Goal: Transaction & Acquisition: Book appointment/travel/reservation

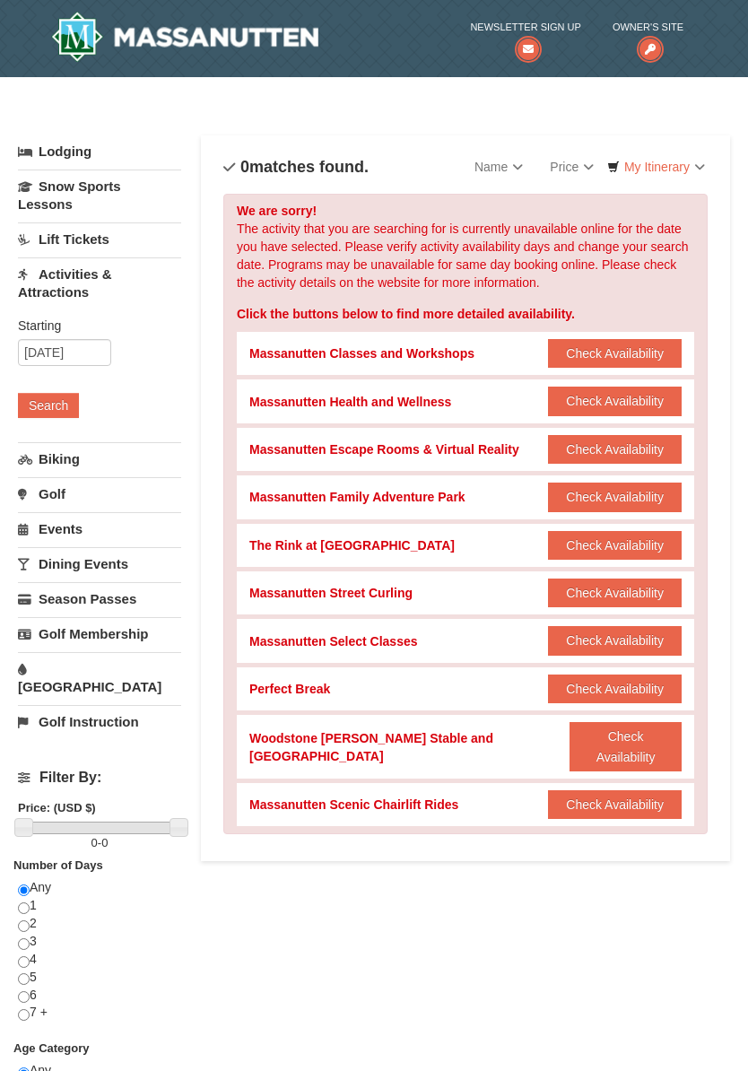
click at [621, 449] on button "Check Availability" at bounding box center [615, 449] width 134 height 29
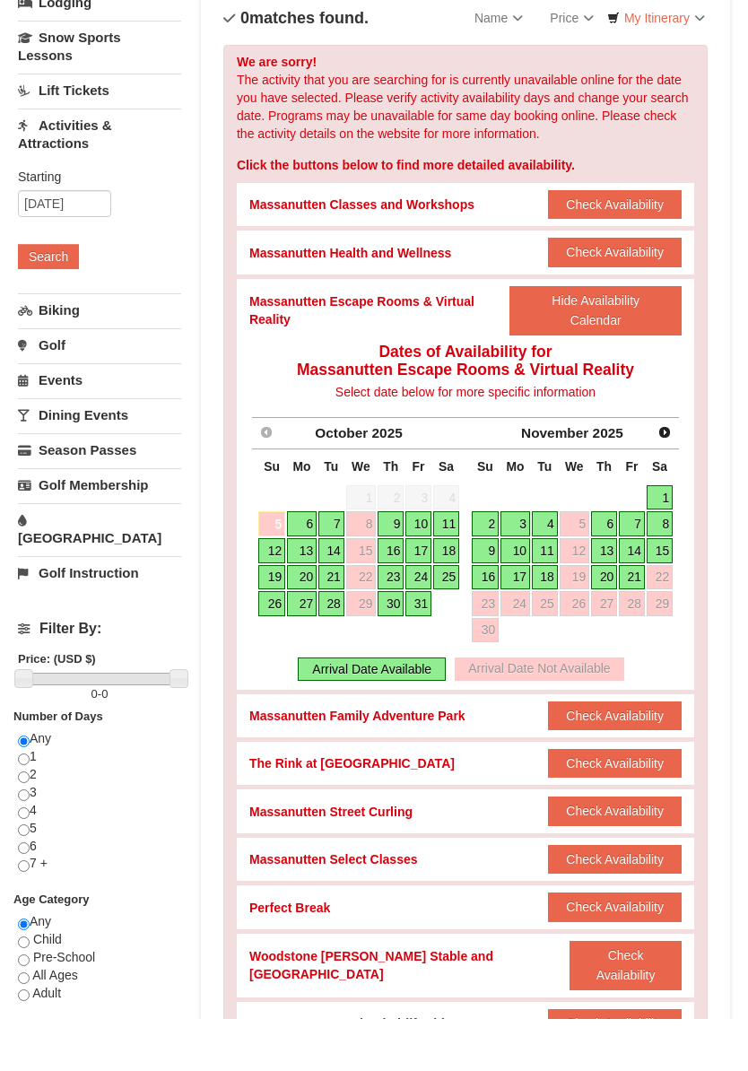
scroll to position [101, 0]
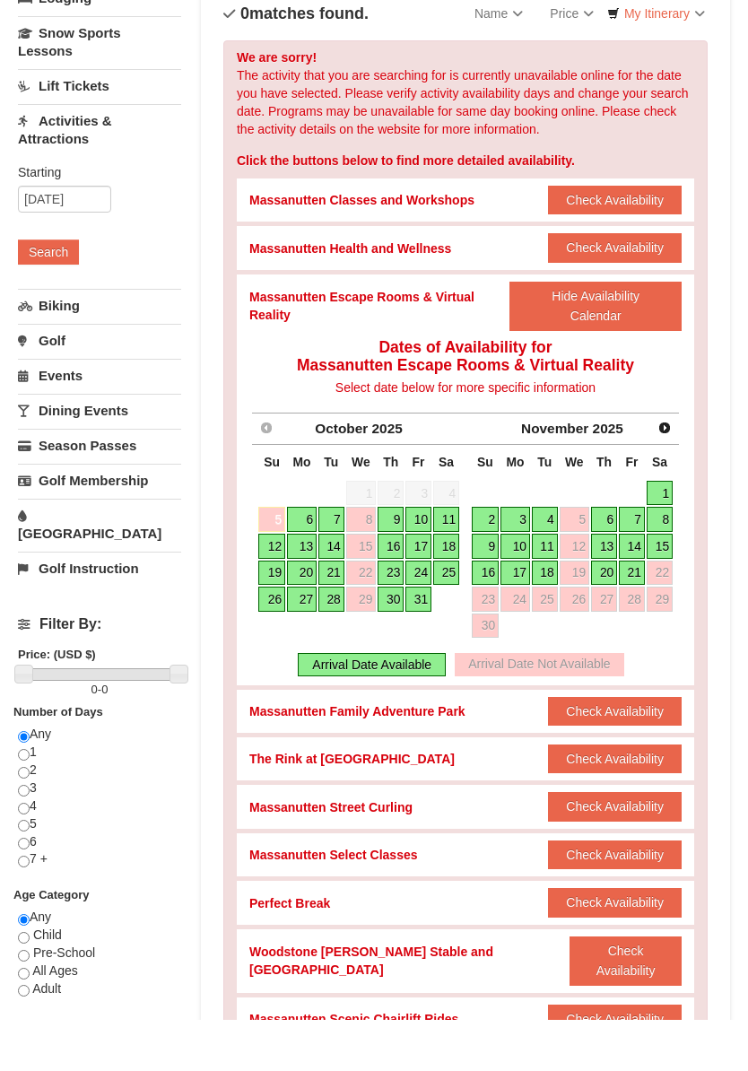
click at [449, 559] on link "11" at bounding box center [446, 571] width 26 height 25
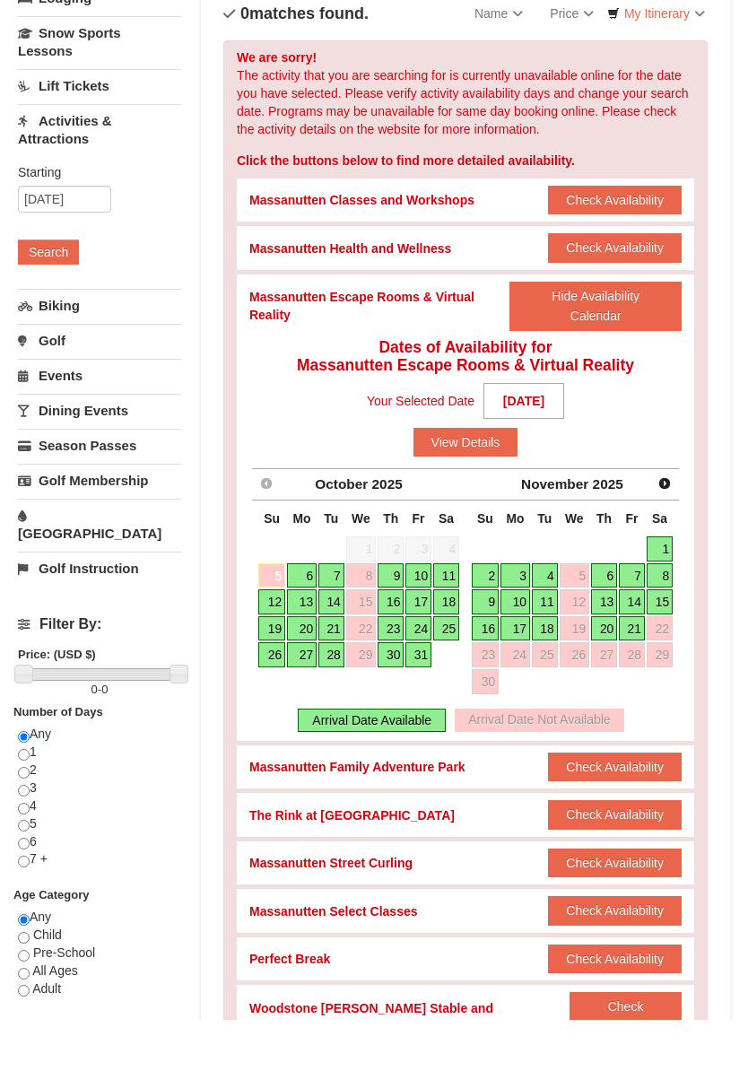
click at [392, 760] on div "Arrival Date Available" at bounding box center [372, 771] width 148 height 23
click at [476, 479] on button "View Details" at bounding box center [466, 493] width 105 height 29
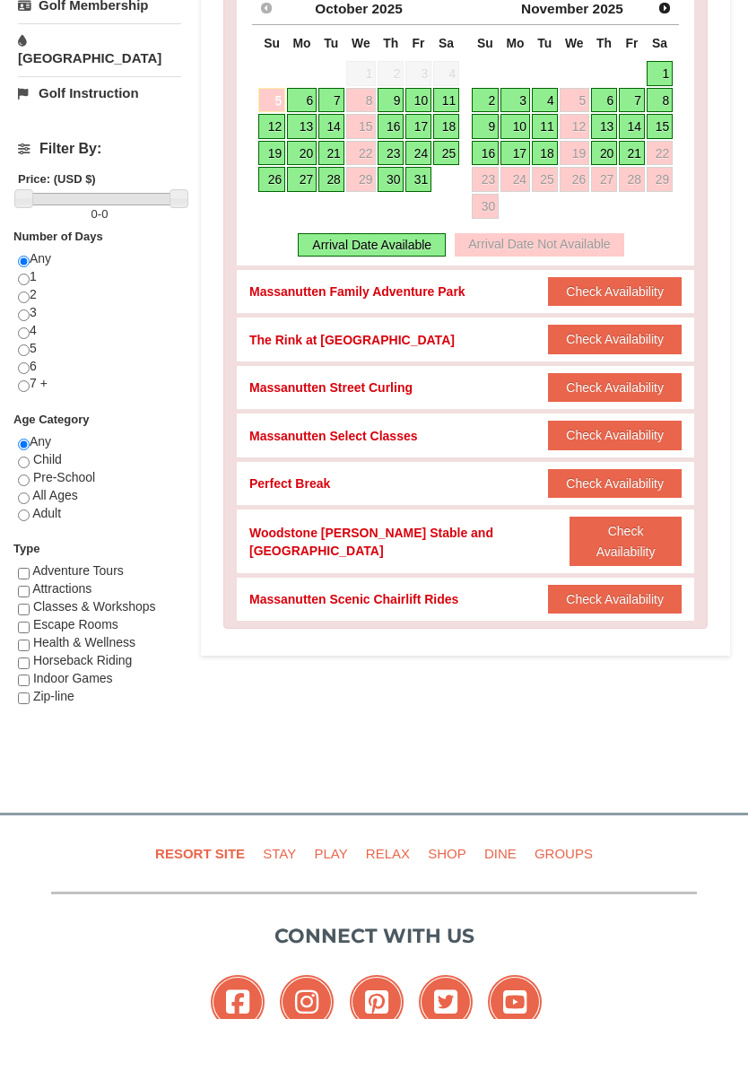
scroll to position [579, 0]
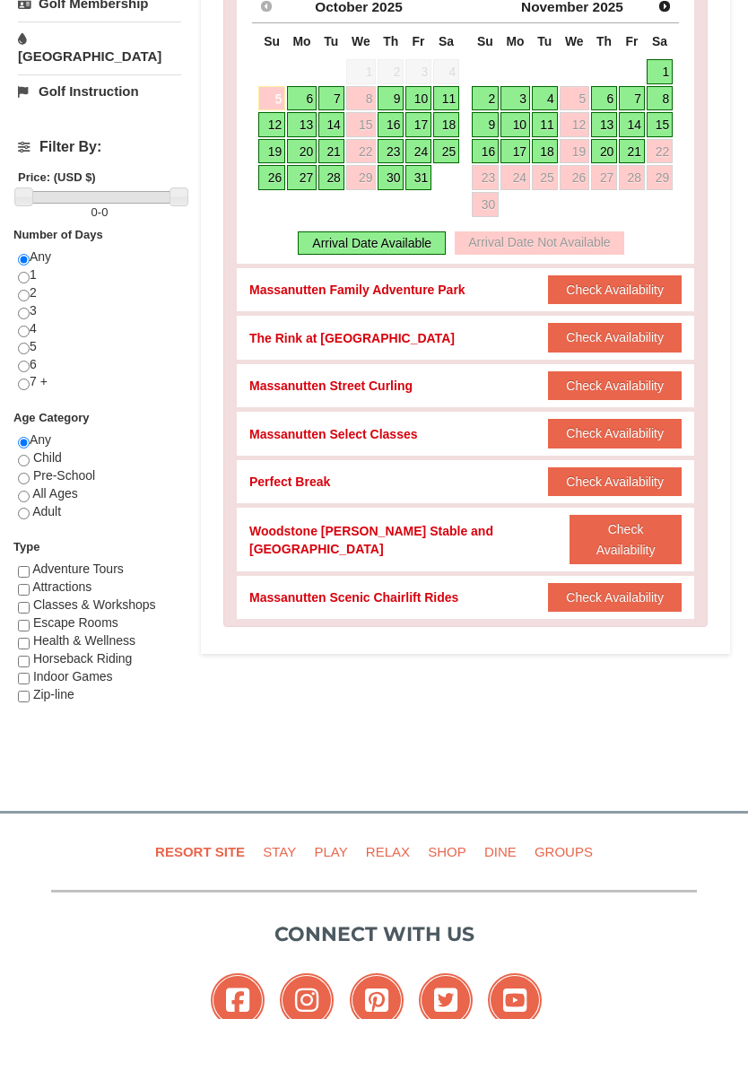
click at [630, 567] on button "Check Availability" at bounding box center [626, 591] width 112 height 49
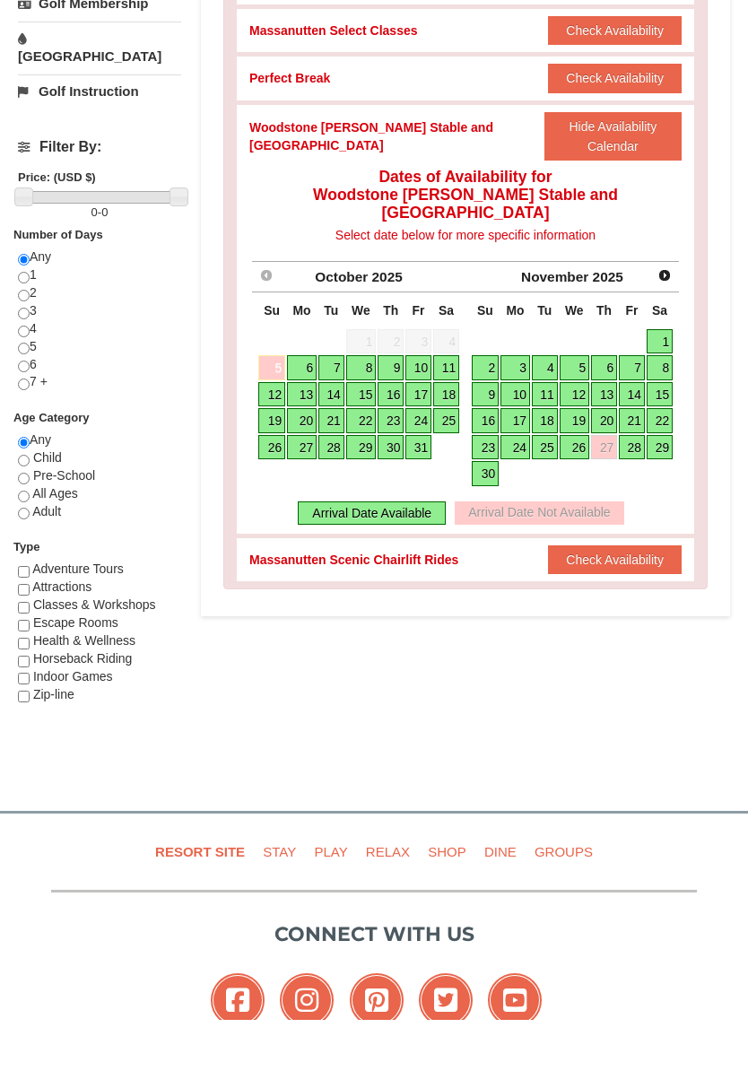
click at [447, 406] on link "11" at bounding box center [446, 418] width 26 height 25
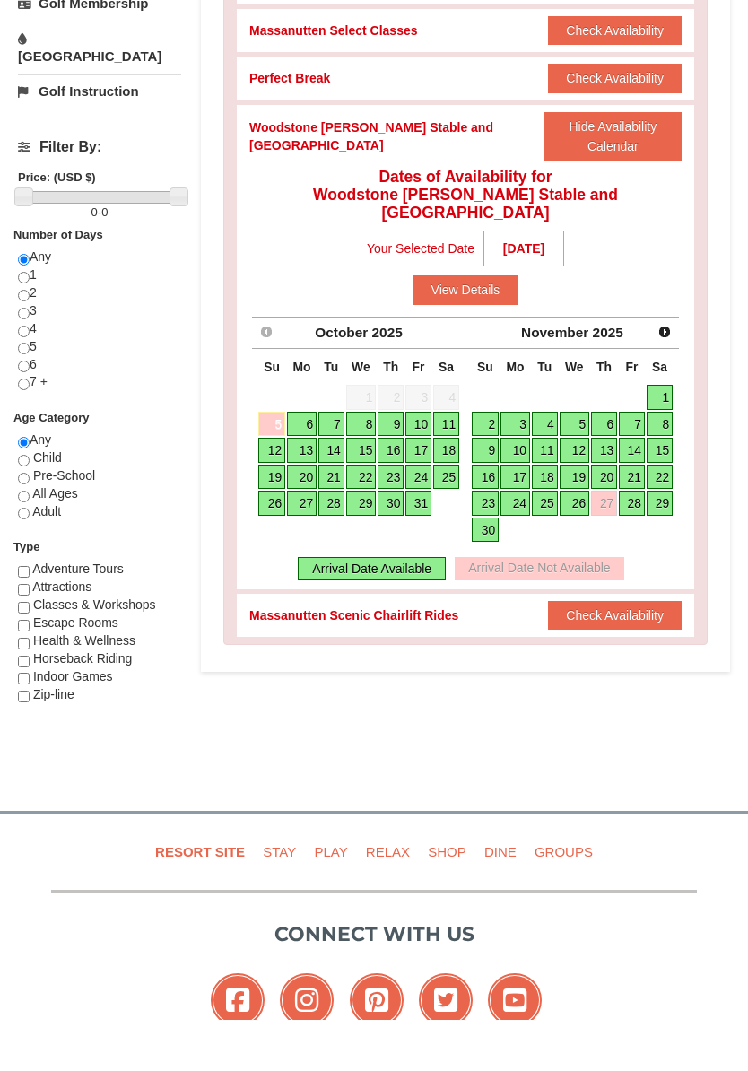
click at [452, 463] on link "11" at bounding box center [446, 475] width 26 height 25
click at [630, 652] on button "Check Availability" at bounding box center [615, 666] width 134 height 29
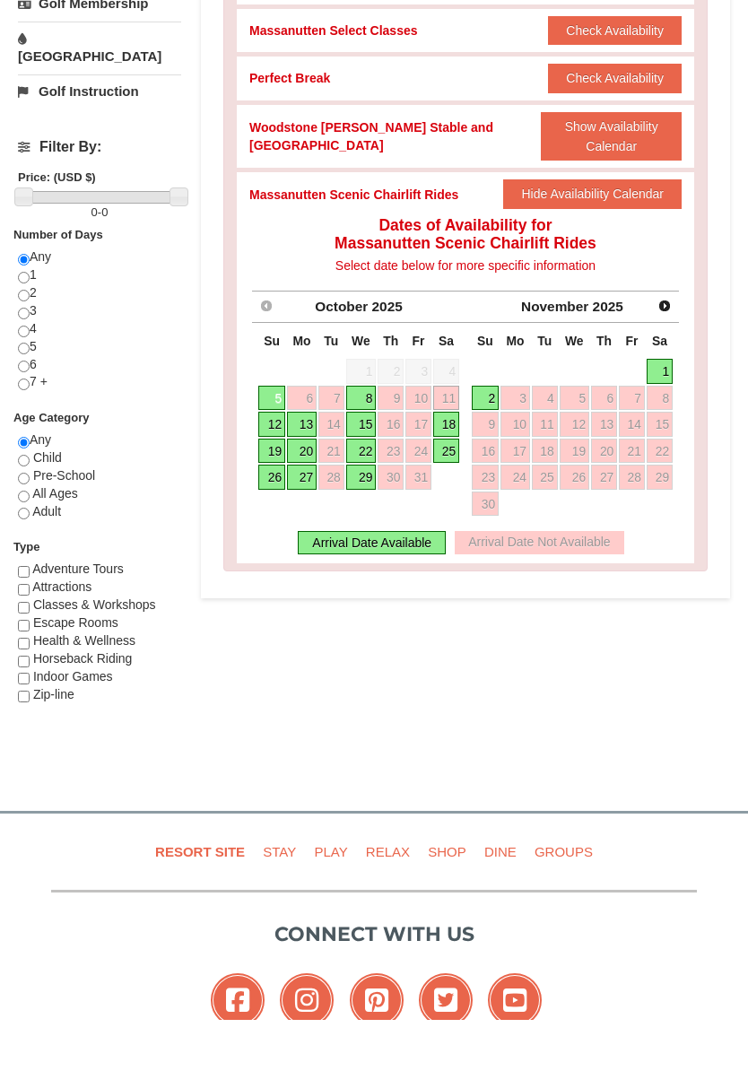
click at [636, 163] on button "Show Availability Calendar" at bounding box center [611, 187] width 141 height 49
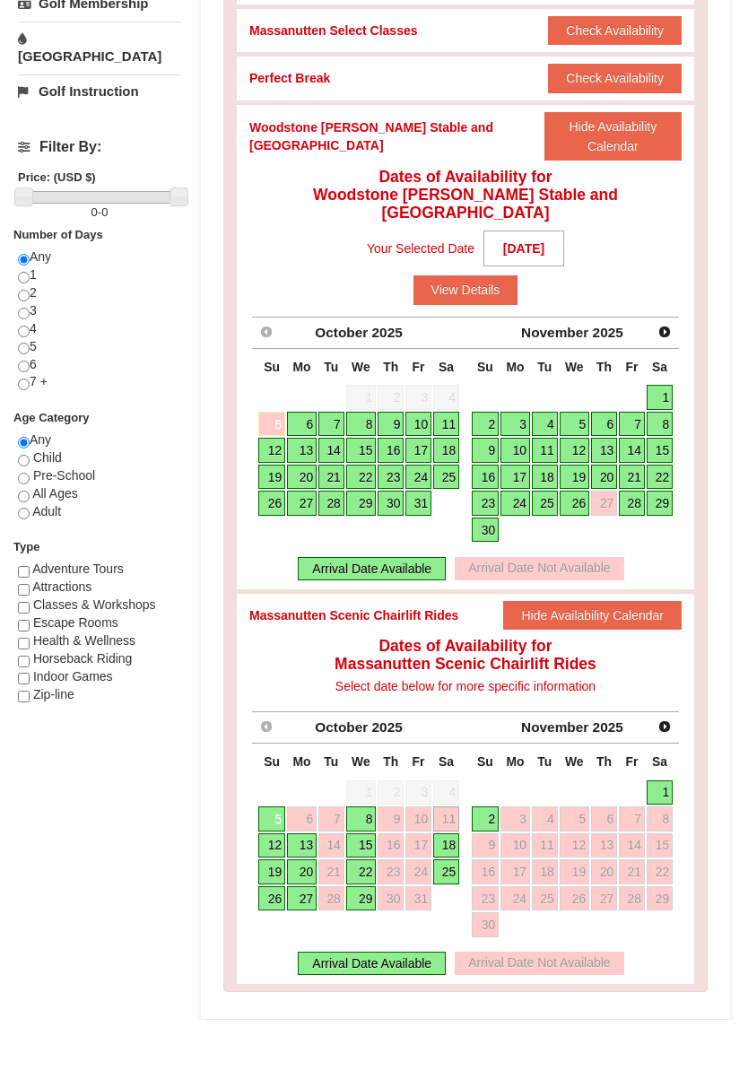
click at [447, 463] on link "11" at bounding box center [446, 475] width 26 height 25
click at [449, 463] on link "11" at bounding box center [446, 475] width 26 height 25
click at [405, 608] on div "Arrival Date Available" at bounding box center [372, 619] width 148 height 23
click at [388, 608] on div "Arrival Date Available" at bounding box center [372, 619] width 148 height 23
click at [632, 516] on link "21" at bounding box center [632, 528] width 26 height 25
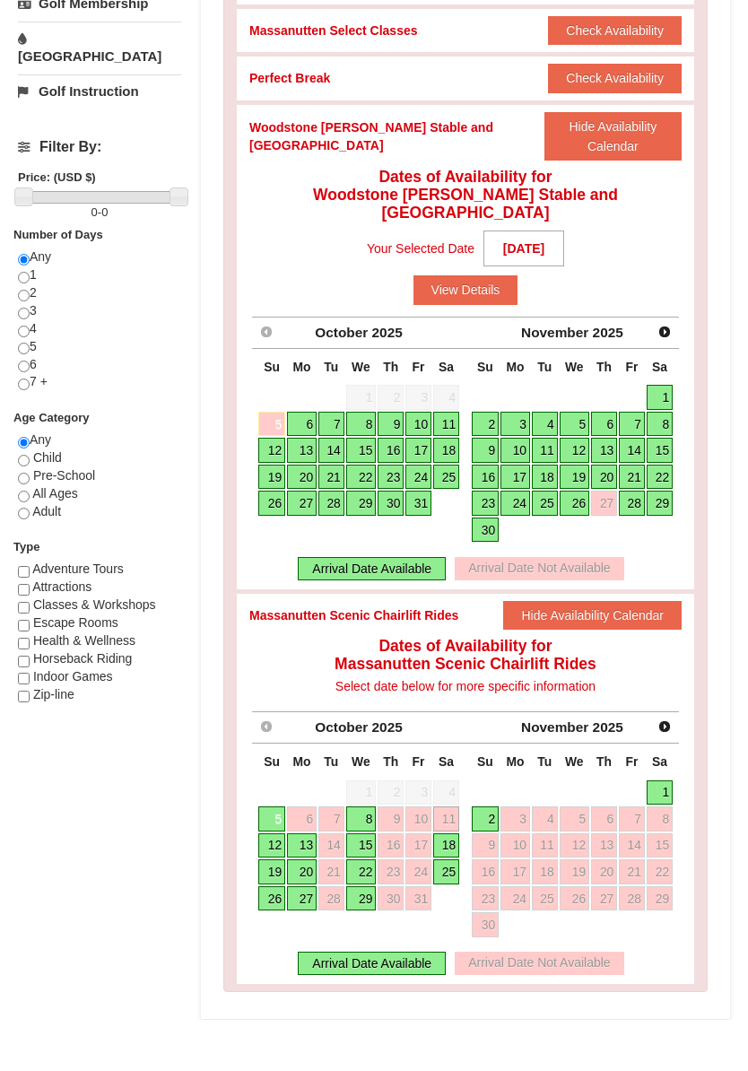
click at [274, 463] on link "5" at bounding box center [271, 475] width 27 height 25
click at [271, 463] on link "5" at bounding box center [271, 475] width 27 height 25
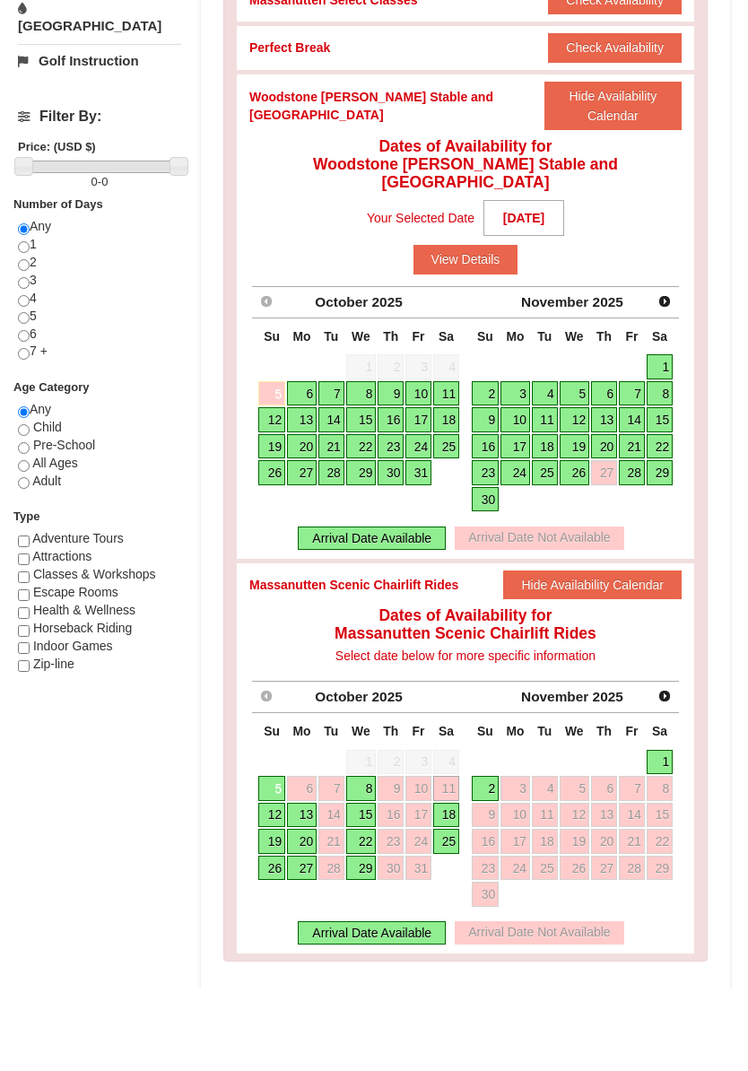
click at [500, 327] on button "View Details" at bounding box center [466, 341] width 105 height 29
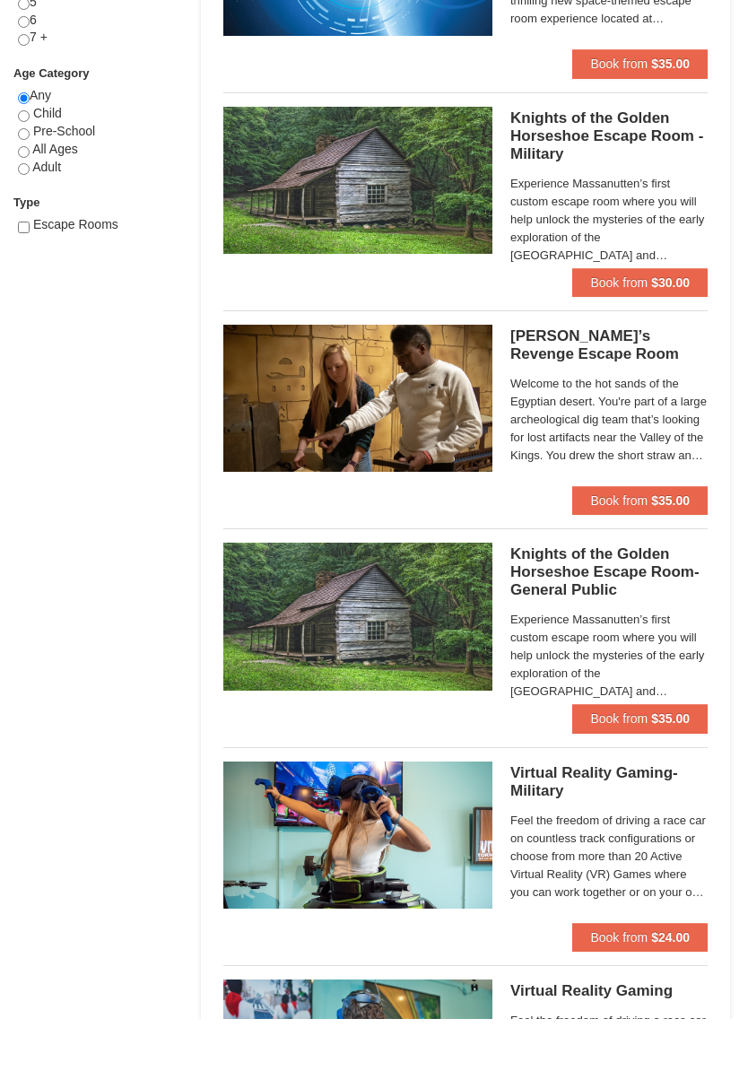
scroll to position [923, 0]
click at [724, 68] on div "Sort By Name Name (A to Z) Name (Z to A) Price Price (Low to High) Price (High …" at bounding box center [465, 228] width 529 height 2033
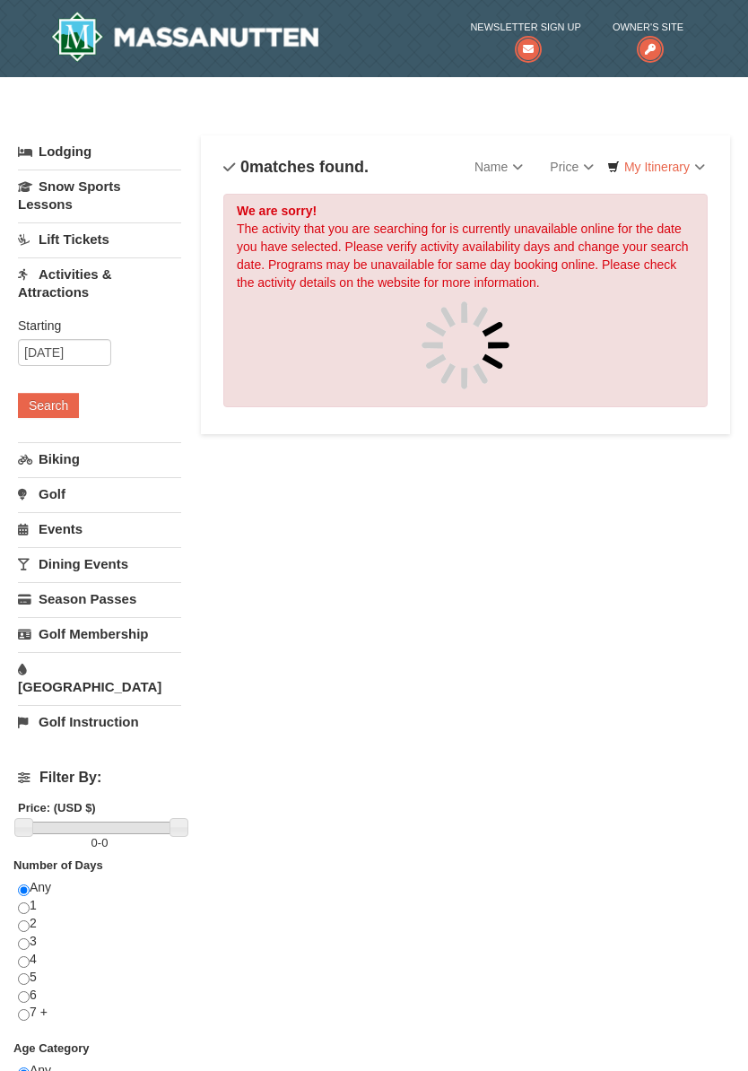
click at [677, 168] on link "My Itinerary" at bounding box center [656, 166] width 121 height 27
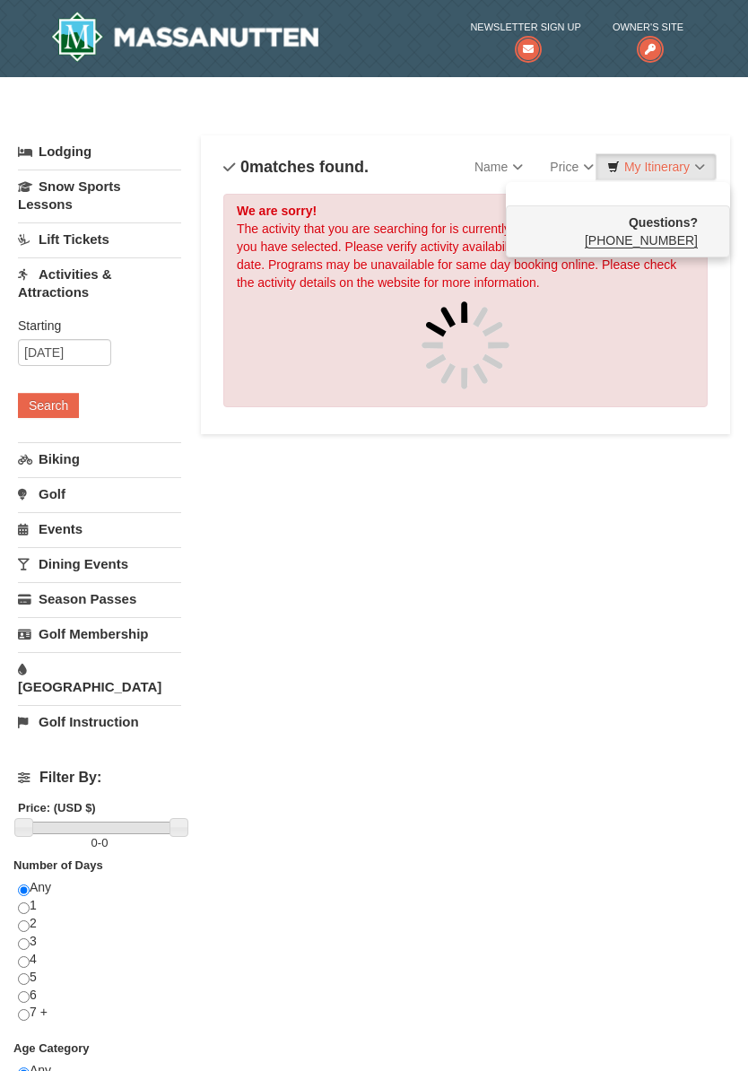
click at [696, 168] on div at bounding box center [374, 535] width 748 height 1071
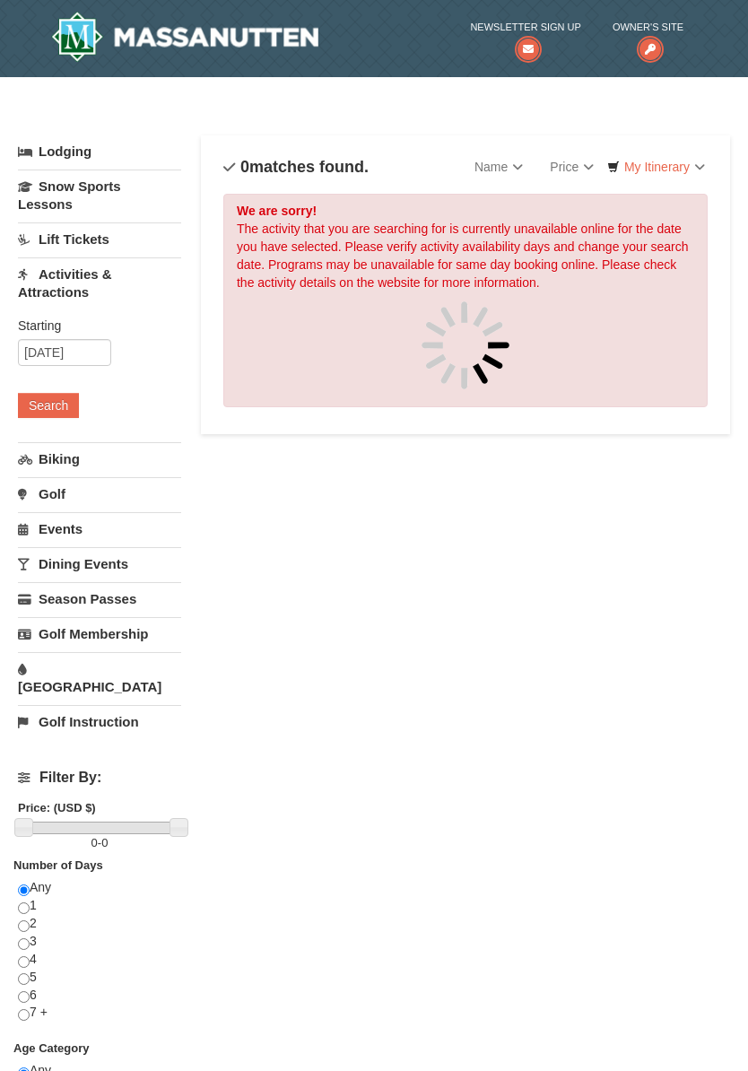
click at [114, 281] on link "Activities & Attractions" at bounding box center [99, 282] width 163 height 51
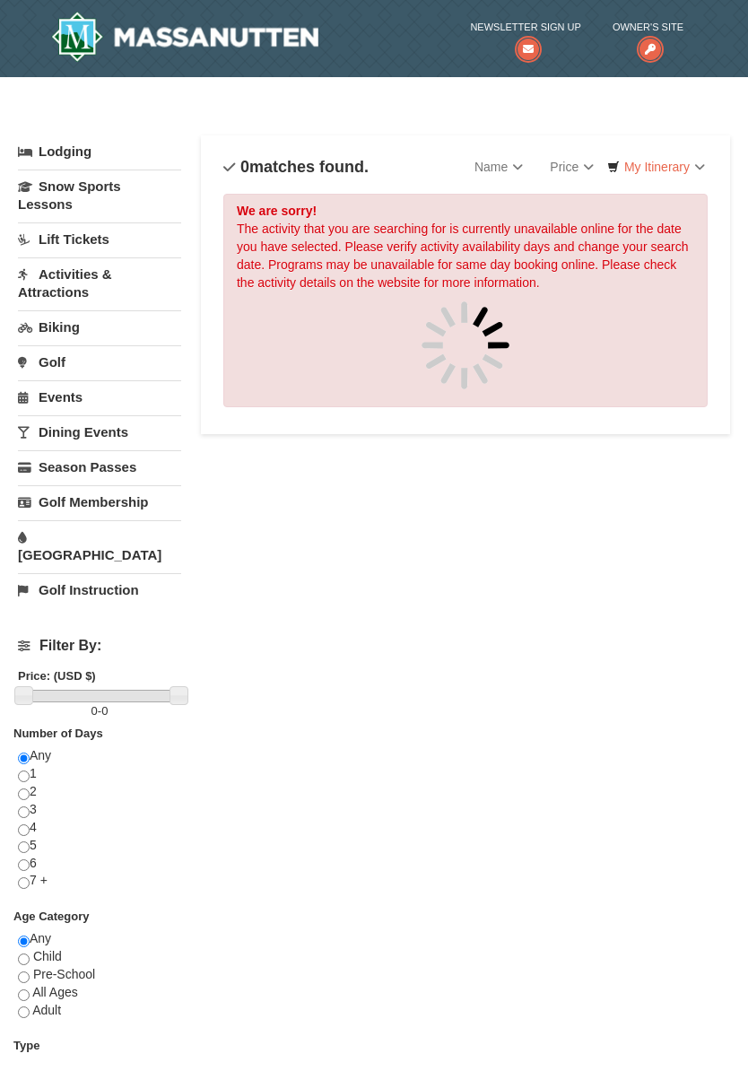
click at [81, 280] on link "Activities & Attractions" at bounding box center [99, 282] width 163 height 51
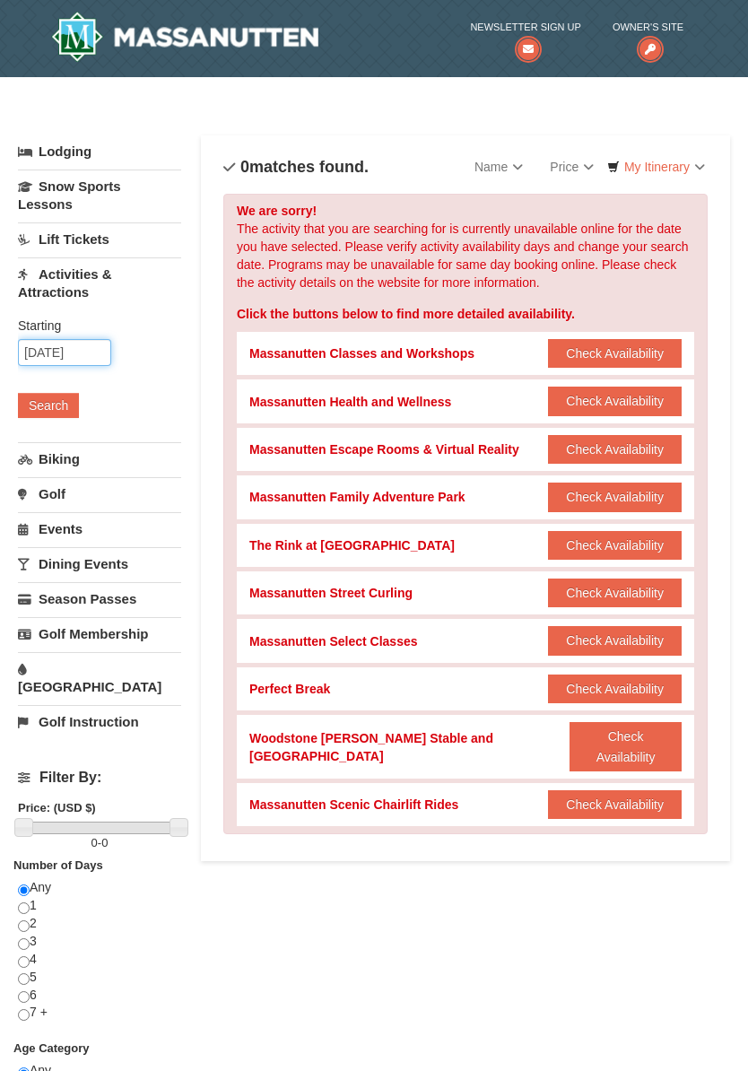
click at [83, 360] on input "10/05/2025" at bounding box center [64, 352] width 93 height 27
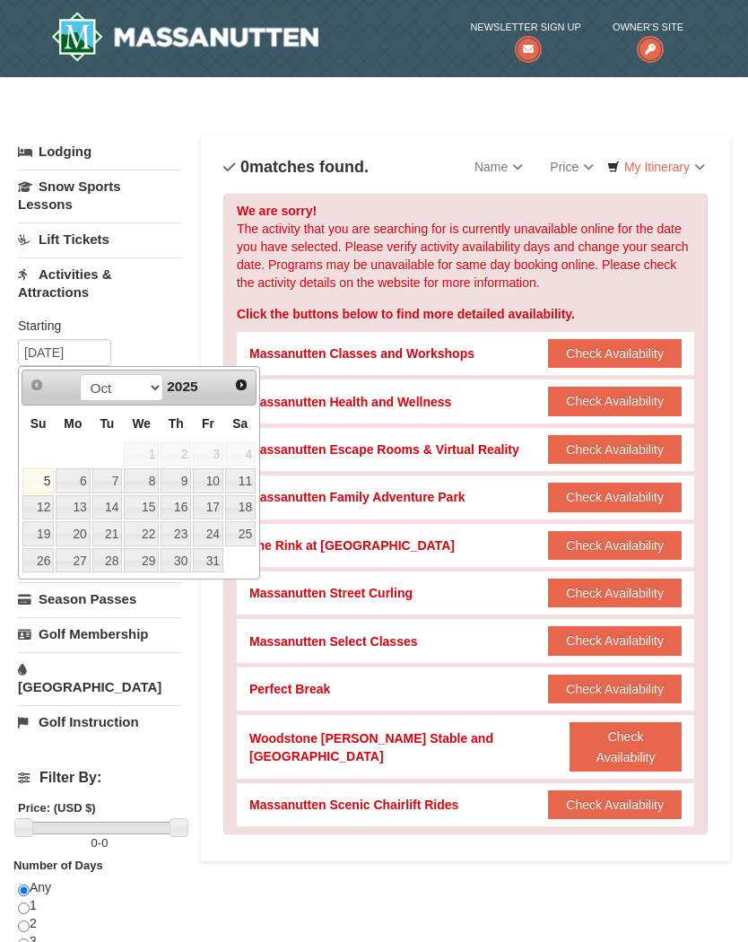
click at [242, 486] on link "11" at bounding box center [240, 480] width 30 height 25
type input "[DATE]"
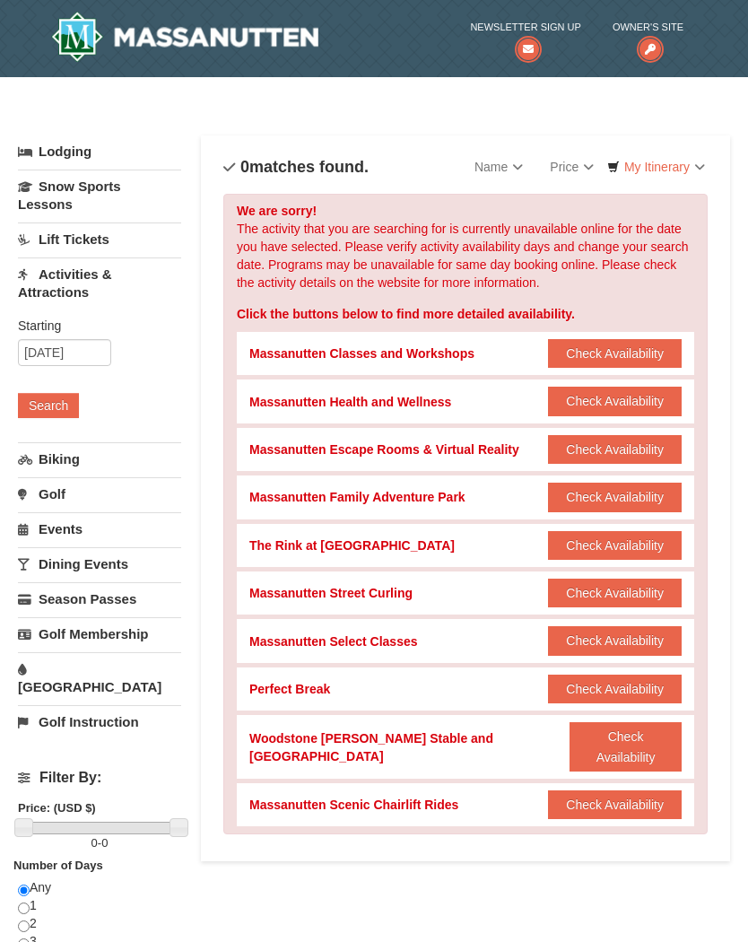
click at [58, 407] on button "Search" at bounding box center [48, 405] width 61 height 25
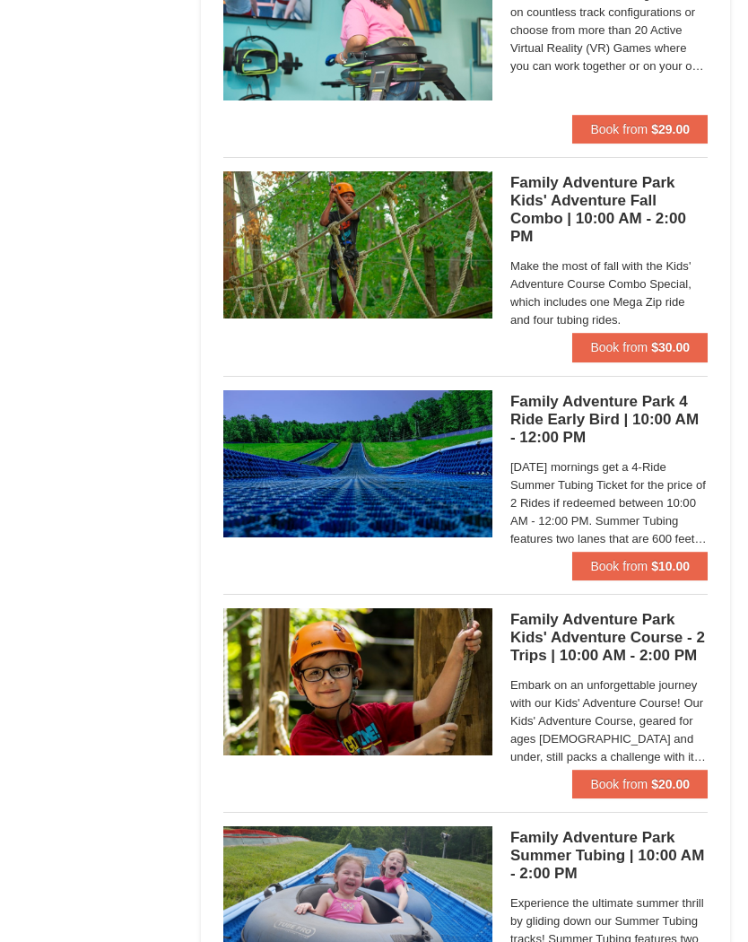
scroll to position [3323, 0]
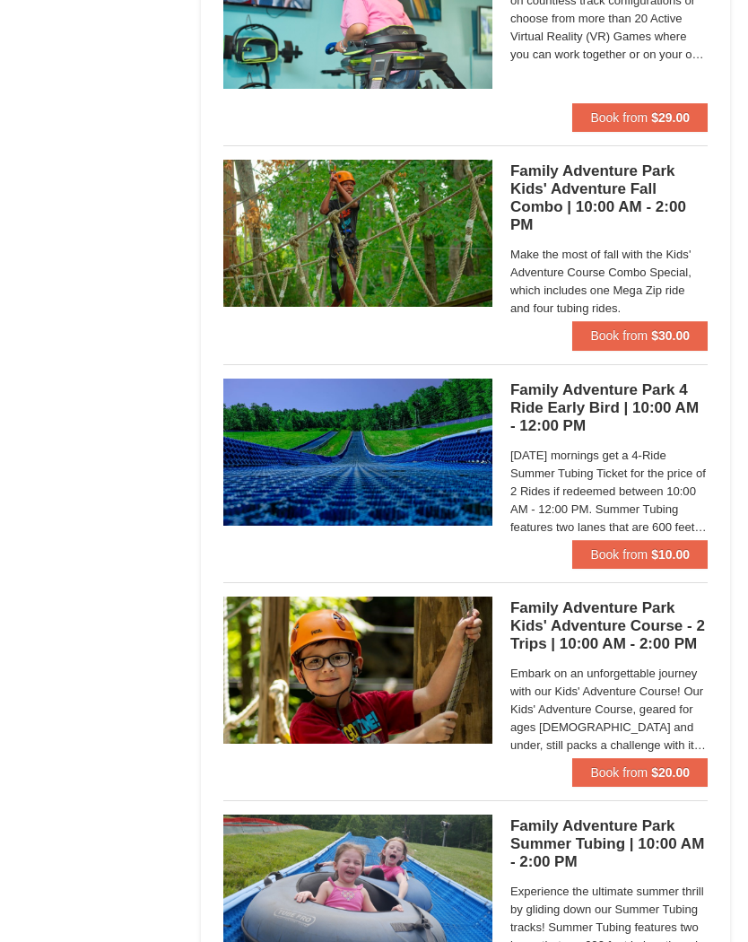
click at [686, 505] on span "On Monday mornings get a 4-Ride Summer Tubing Ticket for the price of 2 Rides i…" at bounding box center [608, 492] width 197 height 90
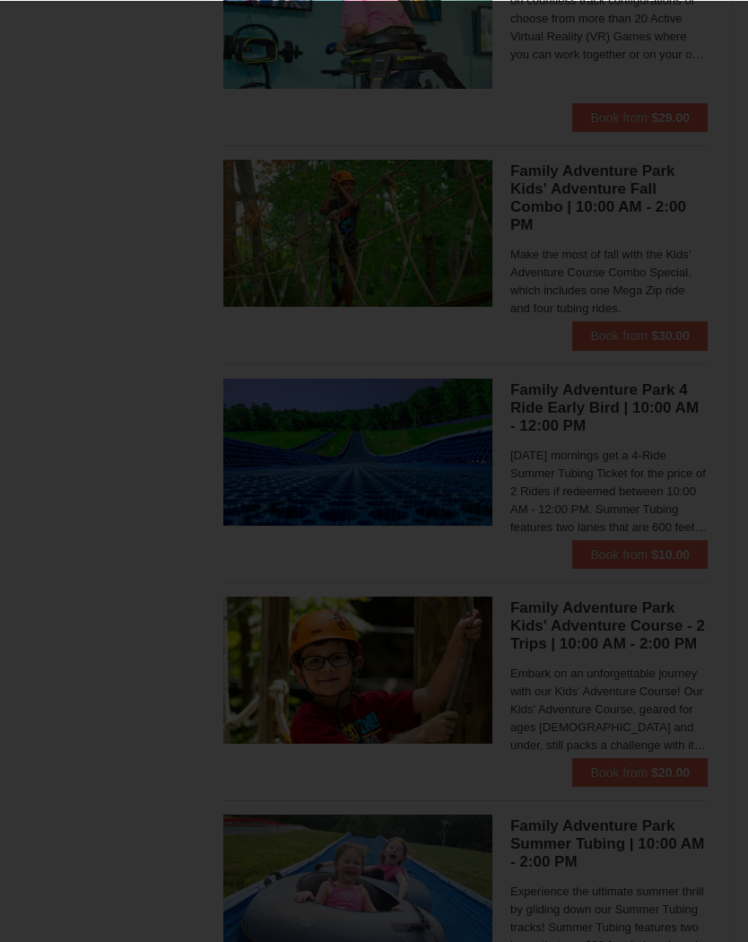
scroll to position [3323, 0]
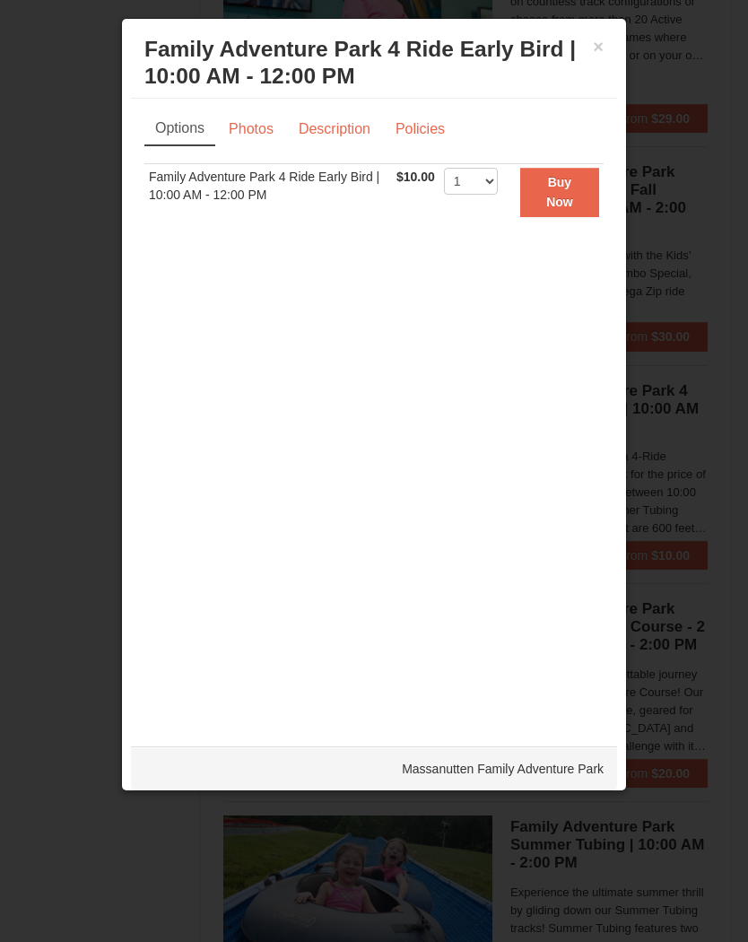
click at [661, 171] on div at bounding box center [374, 471] width 748 height 942
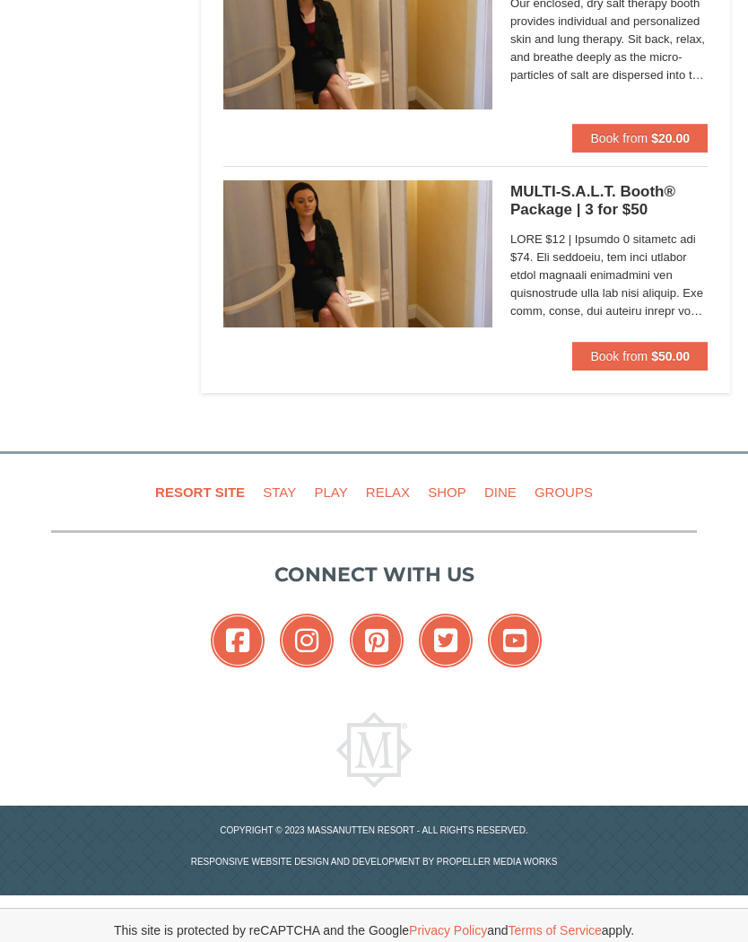
scroll to position [4833, 0]
